Goal: Navigation & Orientation: Understand site structure

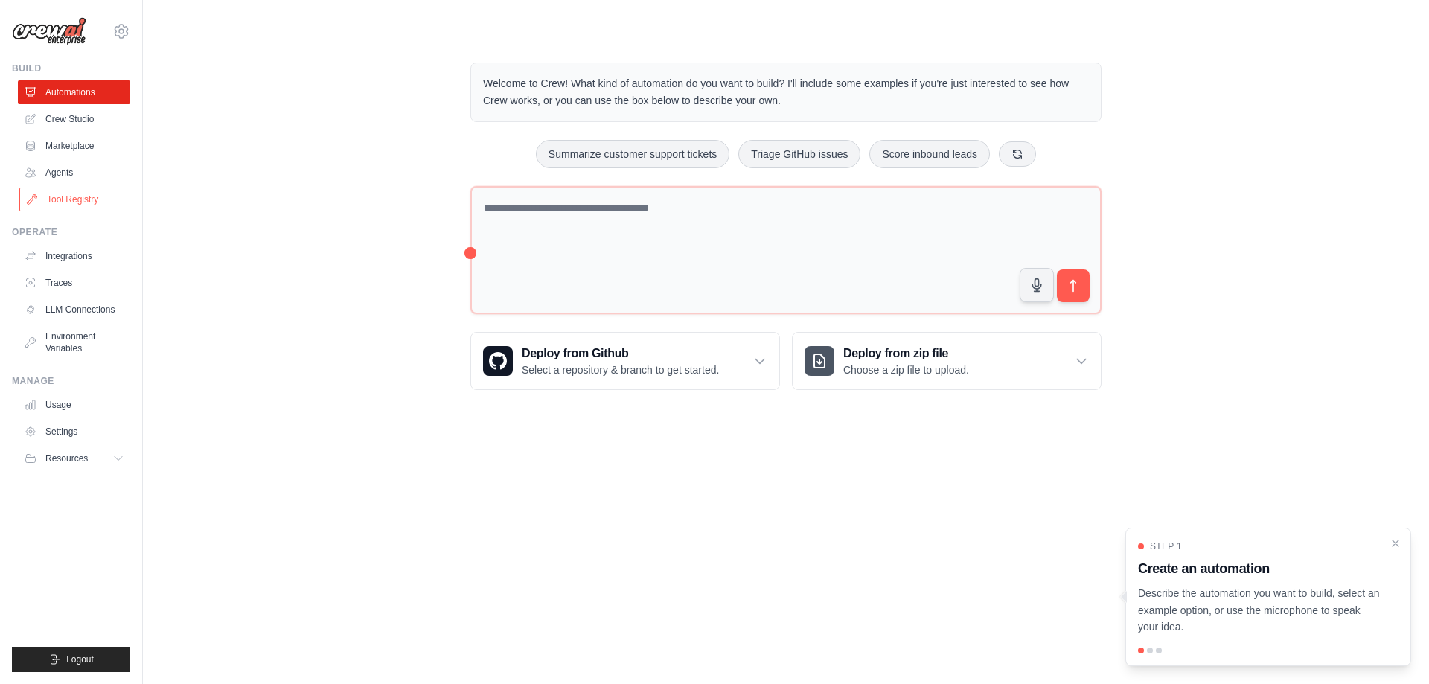
click at [72, 197] on link "Tool Registry" at bounding box center [75, 200] width 112 height 24
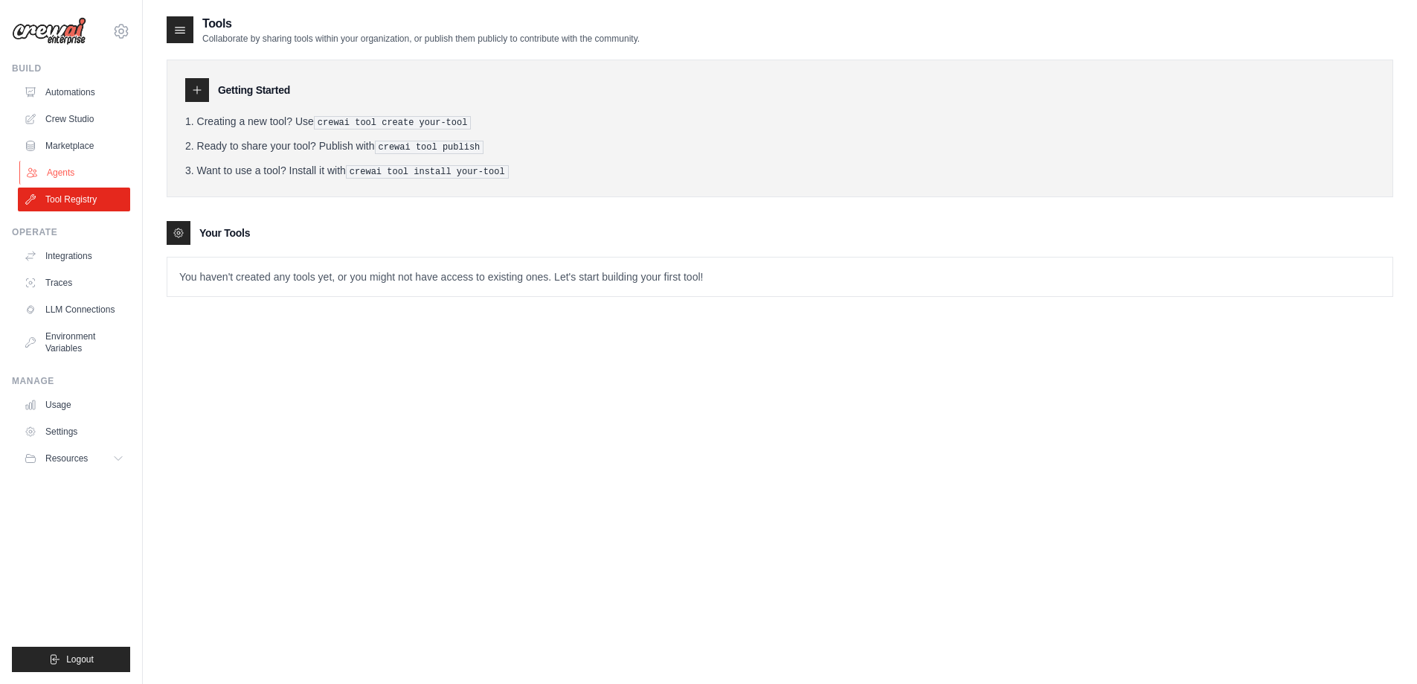
click at [60, 164] on link "Agents" at bounding box center [75, 173] width 112 height 24
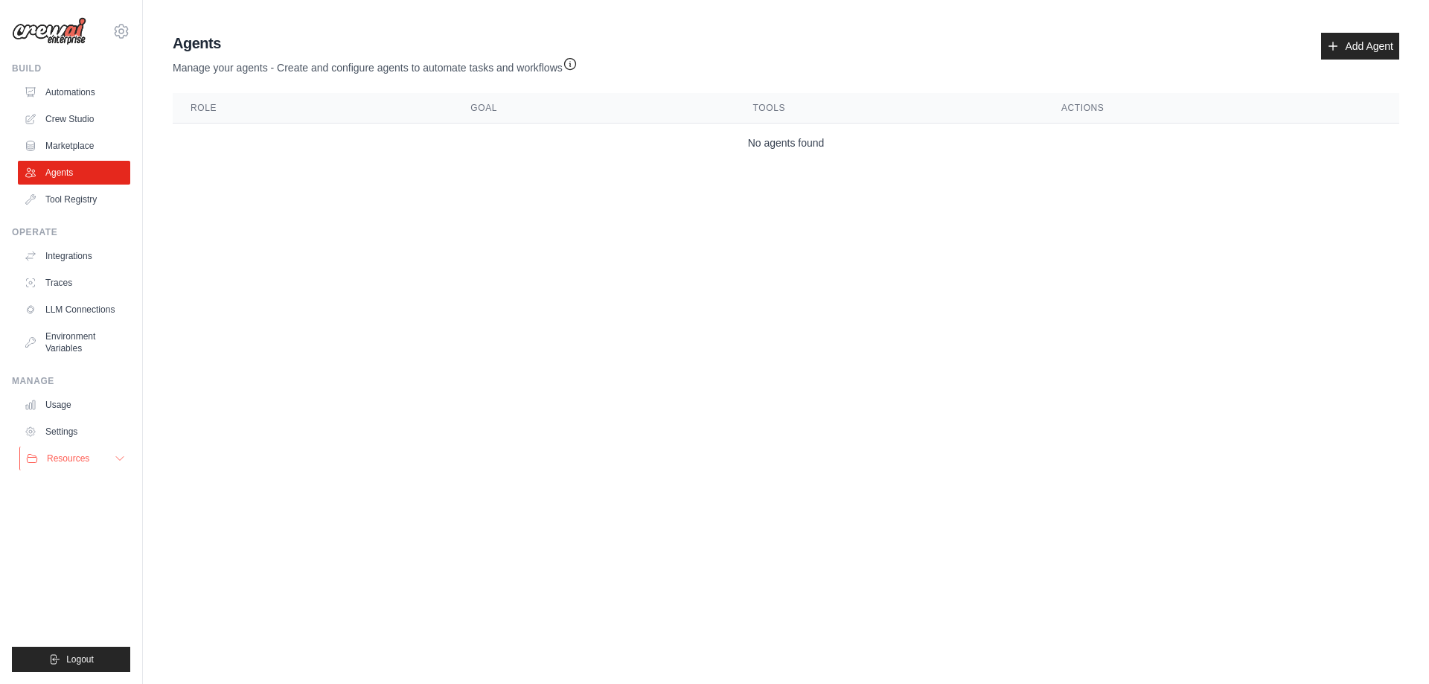
click at [62, 458] on span "Resources" at bounding box center [68, 458] width 42 height 12
click at [61, 37] on img at bounding box center [49, 31] width 74 height 28
click at [71, 35] on img at bounding box center [49, 31] width 74 height 28
click at [83, 152] on link "Marketplace" at bounding box center [75, 146] width 112 height 24
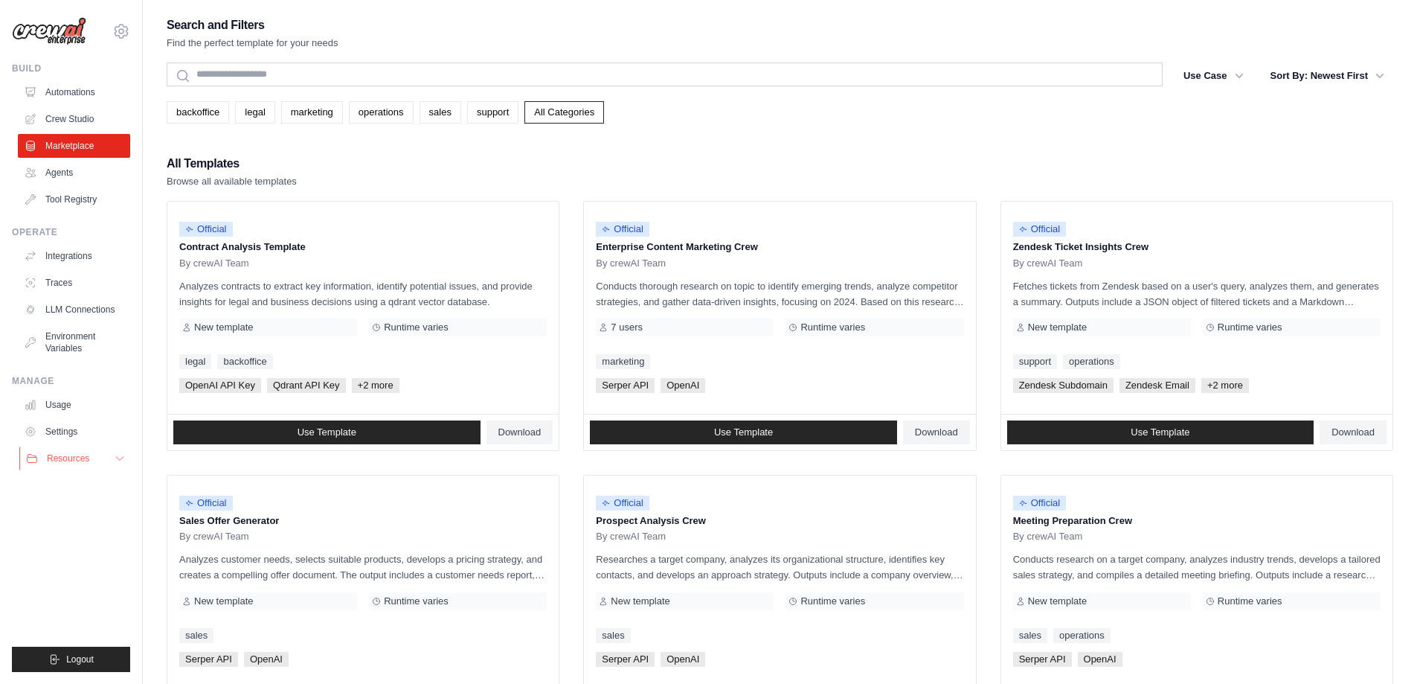
click at [114, 450] on button "Resources" at bounding box center [75, 458] width 112 height 24
click at [93, 480] on span "Documentation" at bounding box center [83, 484] width 60 height 12
